Goal: Find specific page/section: Find specific page/section

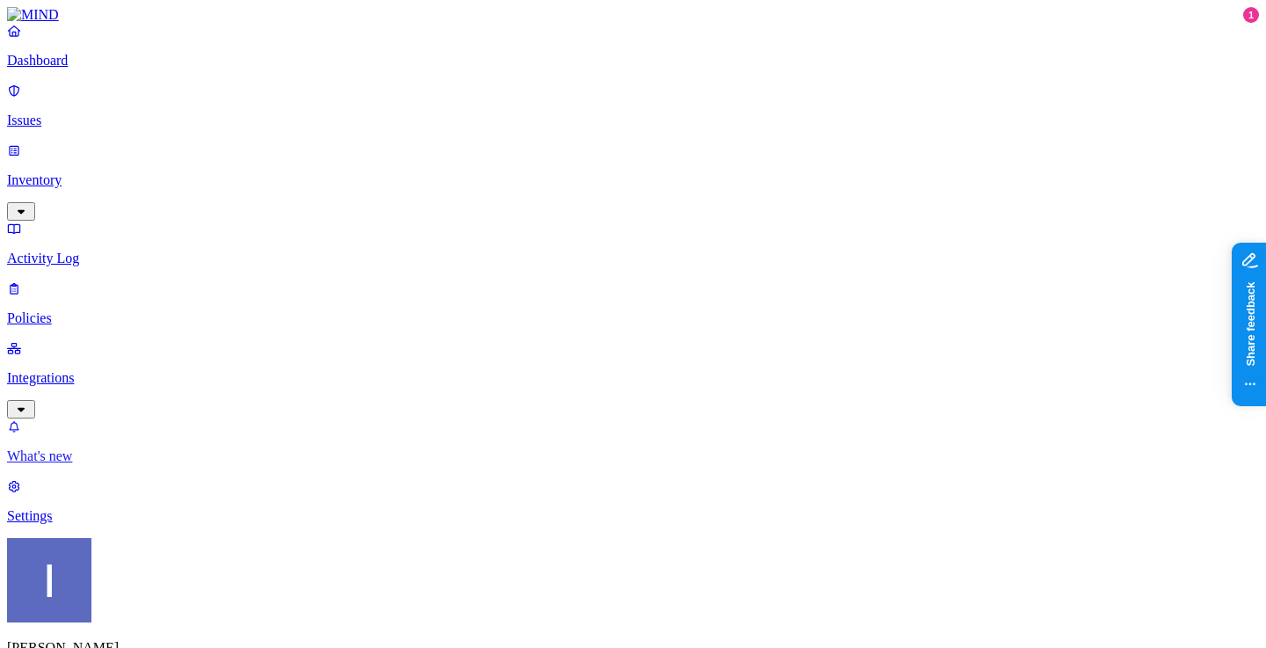
click at [106, 464] on p "What's new" at bounding box center [633, 456] width 1252 height 16
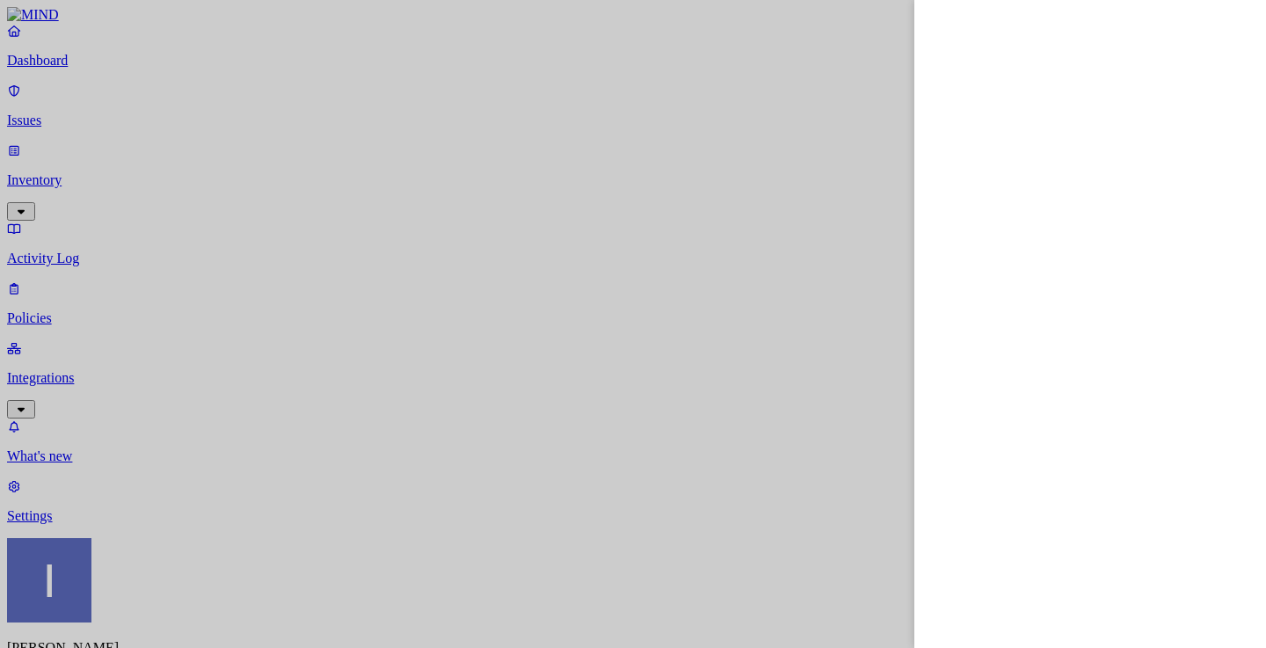
click at [790, 76] on div at bounding box center [633, 324] width 1266 height 648
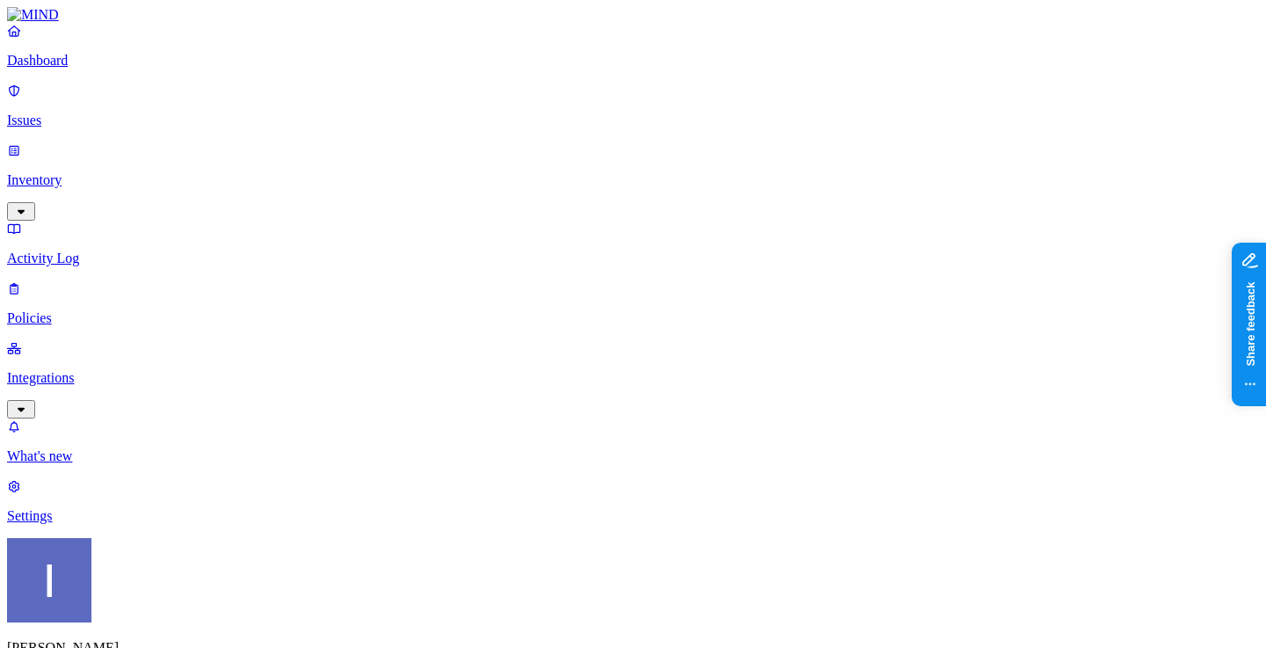
click at [112, 172] on p "Inventory" at bounding box center [633, 180] width 1252 height 16
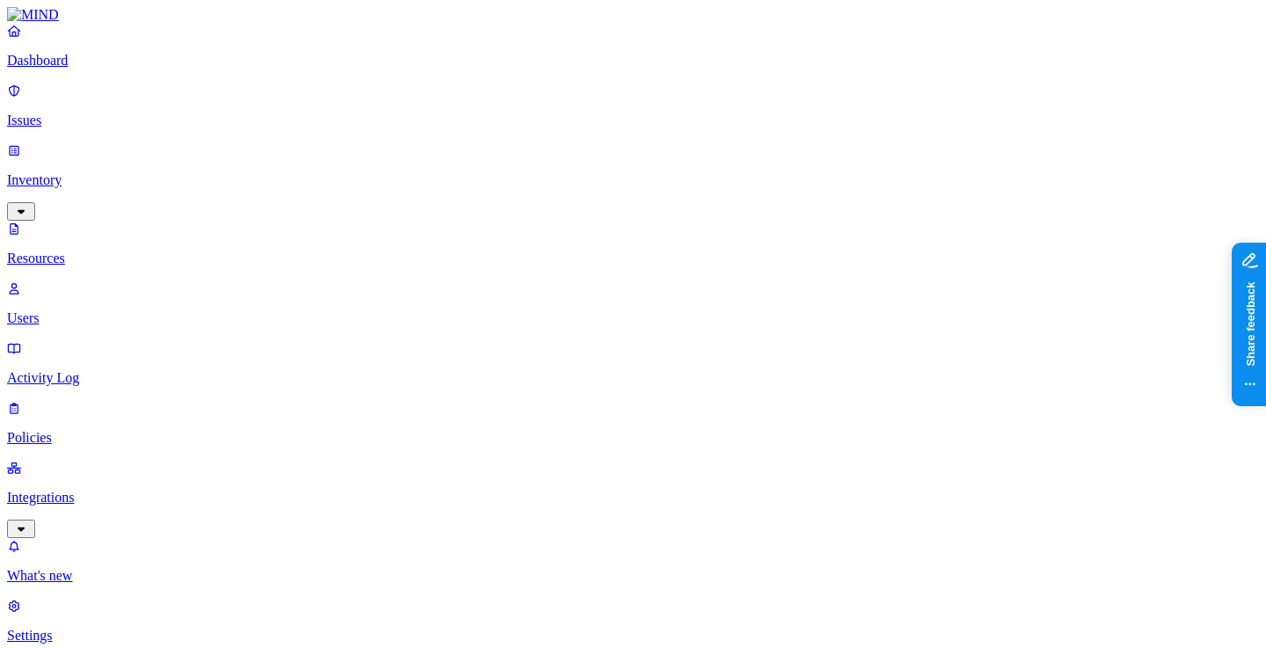
click at [124, 69] on p "Dashboard" at bounding box center [633, 61] width 1252 height 16
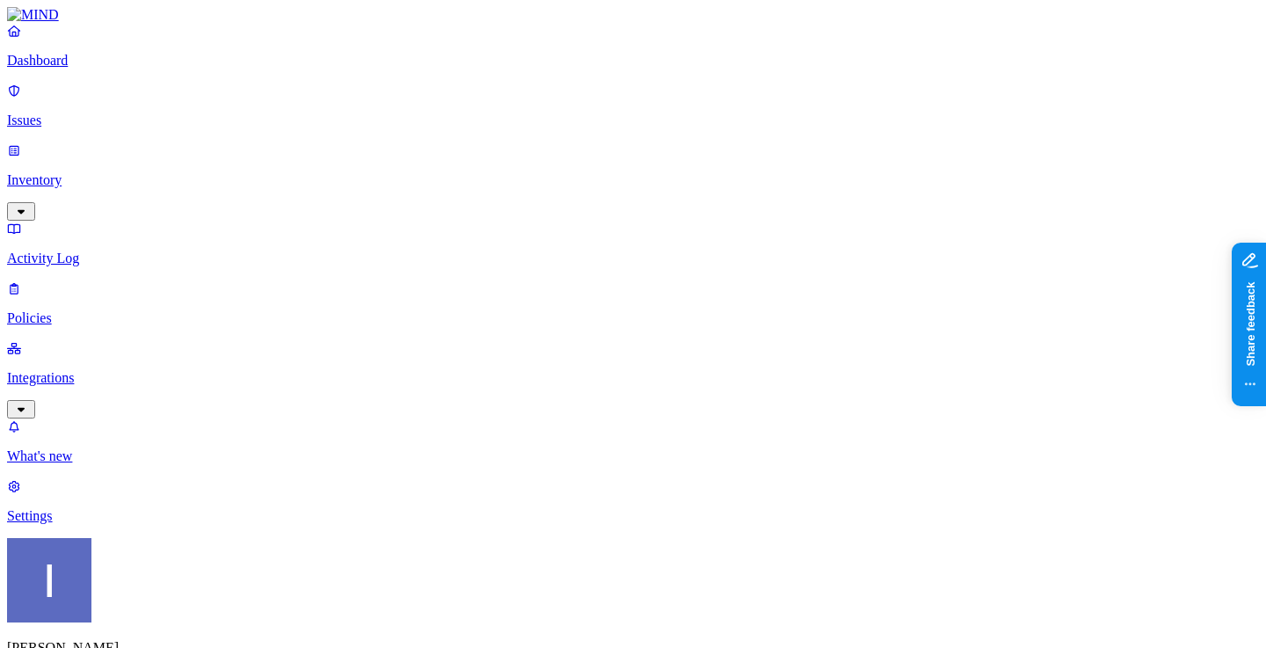
drag, startPoint x: 520, startPoint y: 533, endPoint x: 792, endPoint y: 532, distance: 272.6
